Goal: Task Accomplishment & Management: Manage account settings

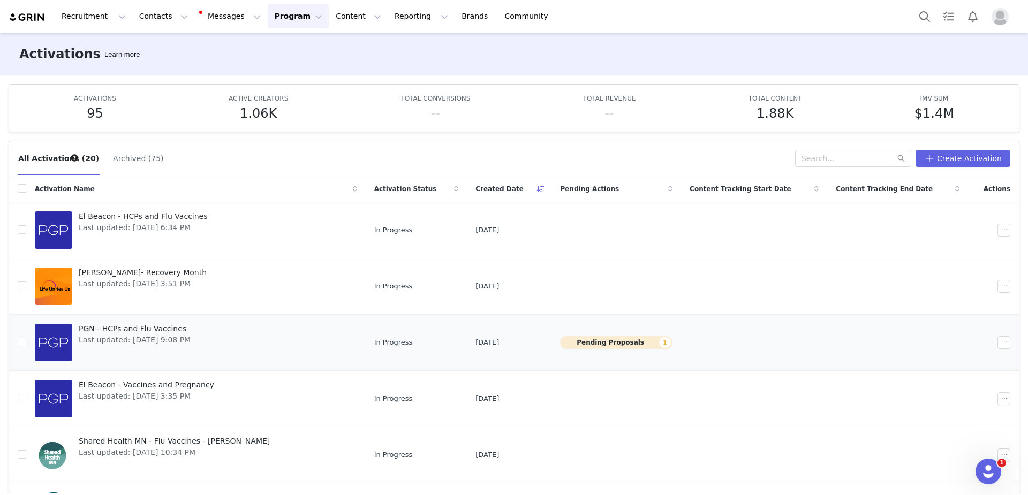
click at [587, 348] on td "Pending Proposals 1" at bounding box center [616, 342] width 130 height 56
click at [587, 339] on button "Pending Proposals 1" at bounding box center [616, 342] width 112 height 13
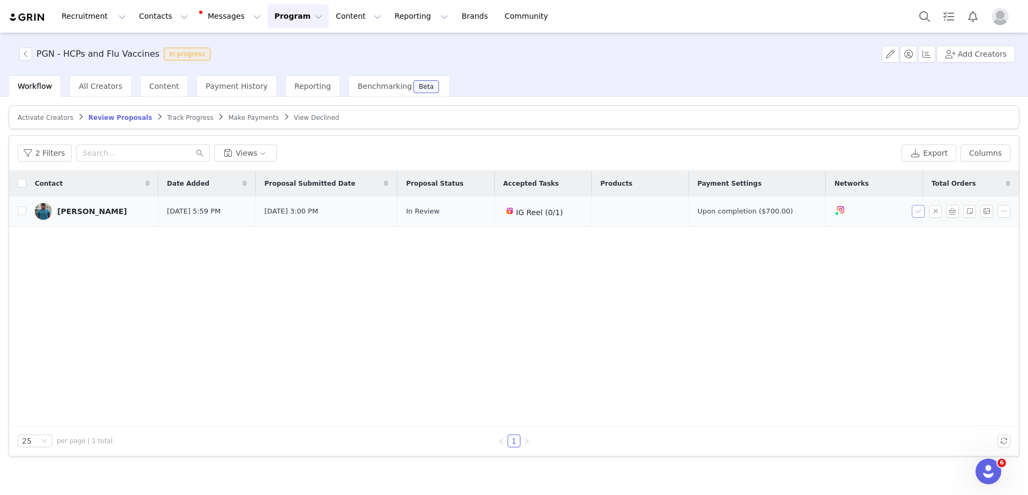
click at [917, 213] on button "button" at bounding box center [917, 211] width 13 height 13
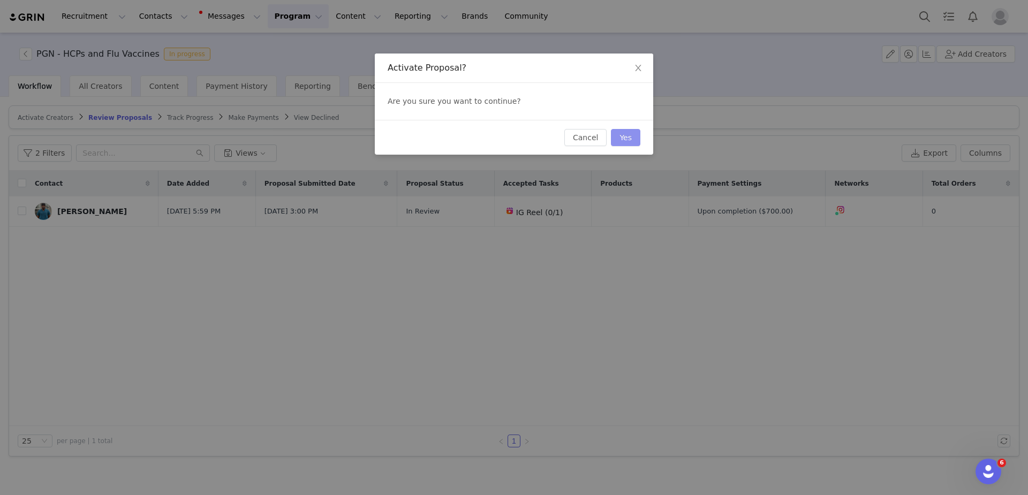
click at [627, 134] on button "Yes" at bounding box center [625, 137] width 29 height 17
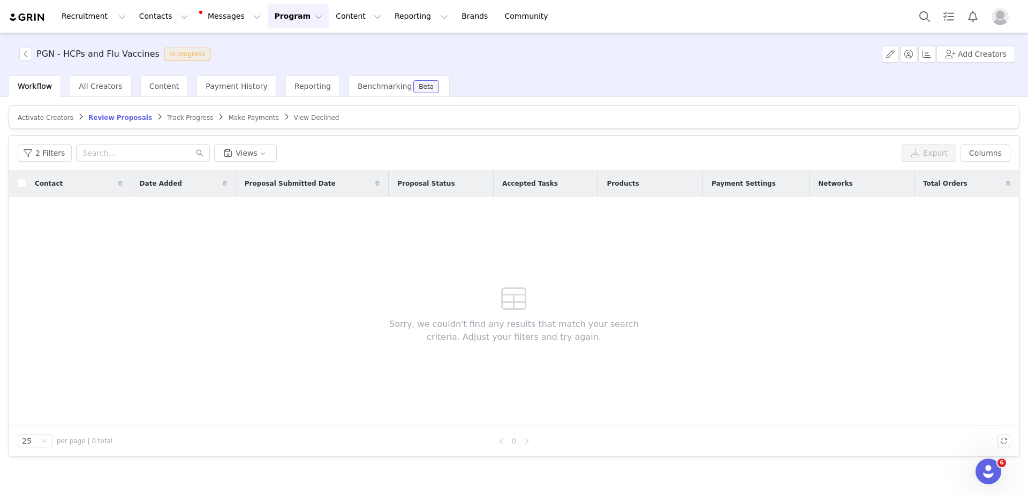
click at [182, 117] on span "Track Progress" at bounding box center [190, 117] width 46 height 7
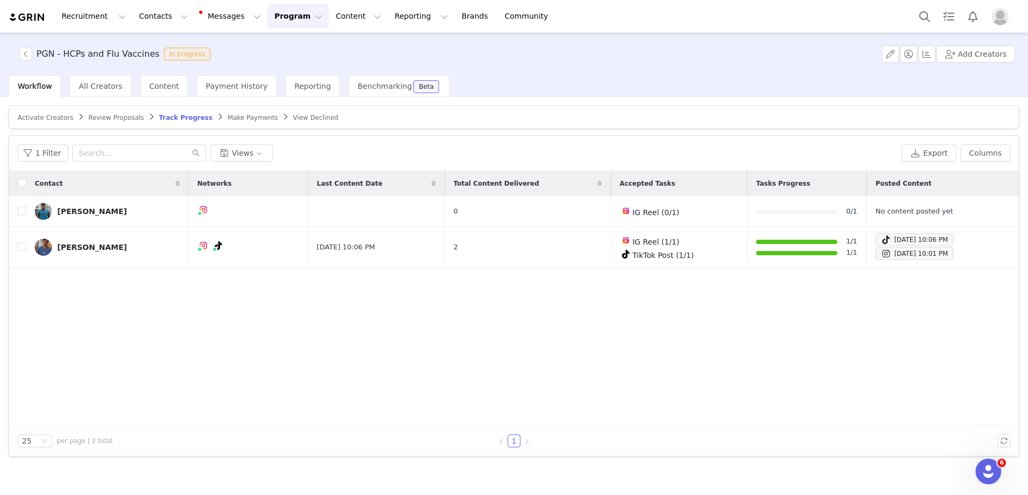
click at [280, 21] on button "Program Program" at bounding box center [298, 16] width 61 height 24
click at [289, 40] on link "Activations" at bounding box center [293, 47] width 85 height 20
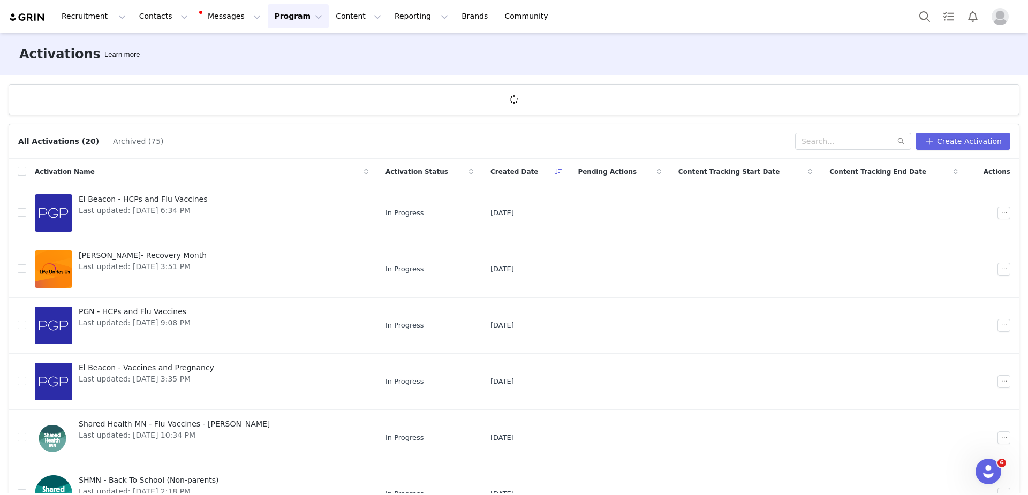
click at [268, 10] on button "Program Program" at bounding box center [298, 16] width 61 height 24
click at [149, 330] on div "PGN - HCPs and Flu Vaccines Last updated: [DATE] 9:08 PM" at bounding box center [134, 325] width 125 height 43
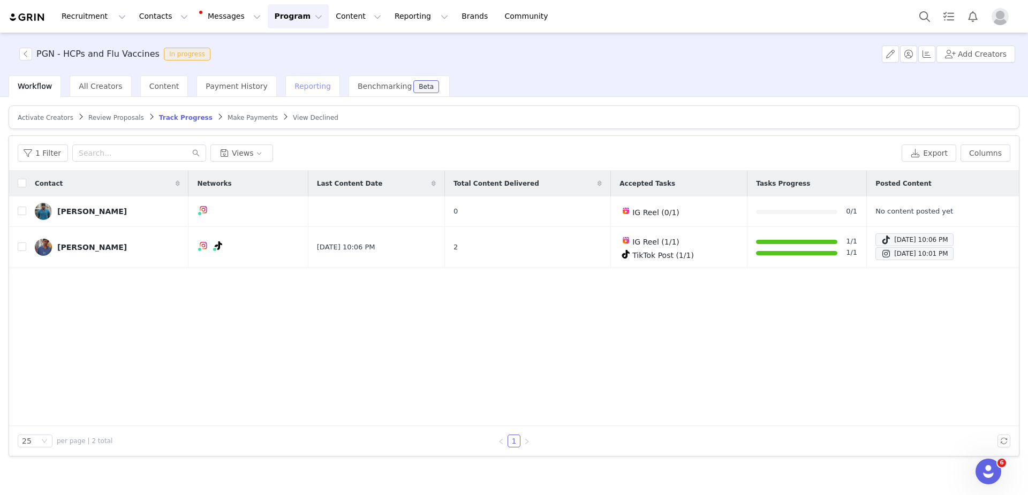
click at [287, 92] on div "Reporting" at bounding box center [312, 85] width 55 height 21
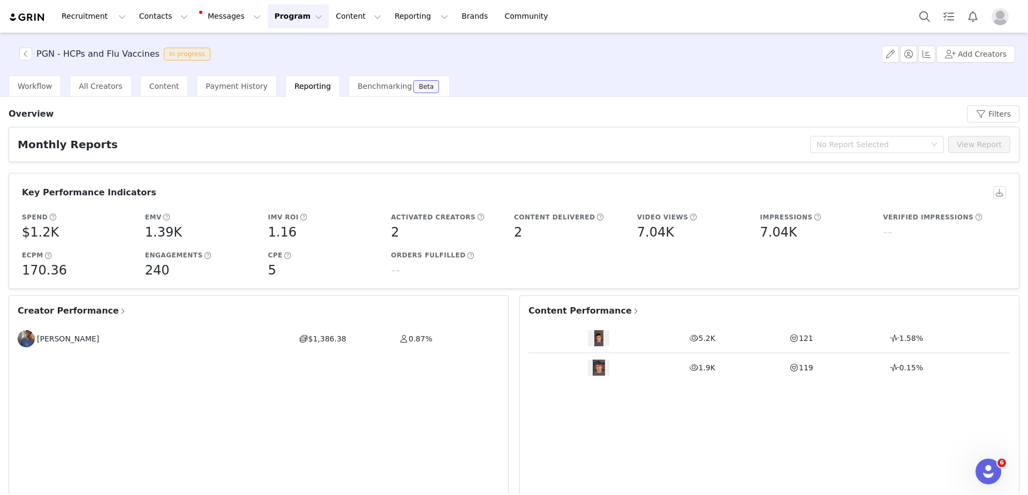
click at [544, 313] on span "Content Performance" at bounding box center [583, 311] width 111 height 13
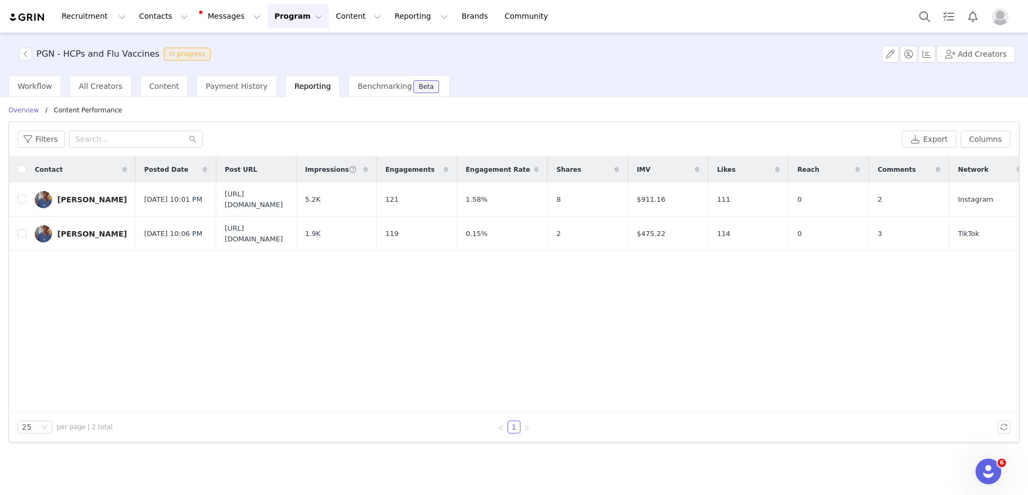
scroll to position [0, 3]
click at [31, 88] on span "Workflow" at bounding box center [35, 86] width 34 height 9
